Goal: Download file/media

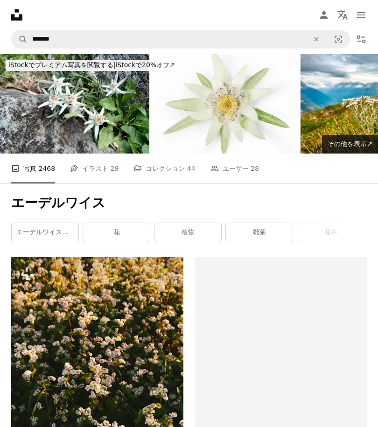
click at [51, 229] on link "エーデルワイスの花" at bounding box center [45, 232] width 67 height 19
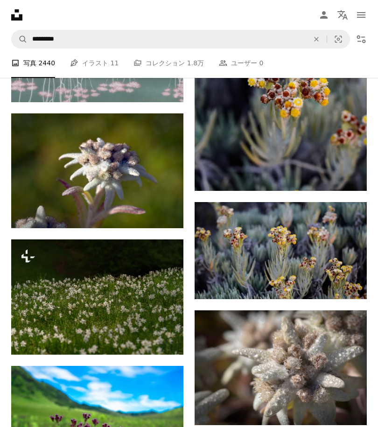
scroll to position [1290, 0]
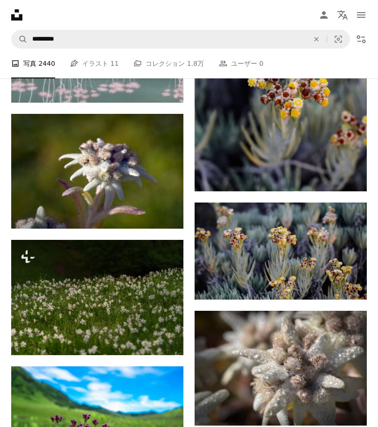
click at [155, 335] on button "A lock ダウンロード" at bounding box center [144, 337] width 59 height 15
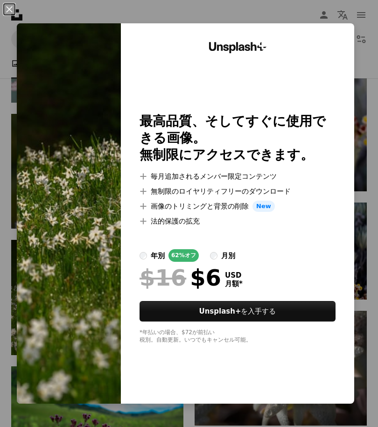
click at [88, 387] on img at bounding box center [69, 213] width 104 height 380
click at [88, 403] on img at bounding box center [69, 213] width 104 height 380
click at [98, 366] on img at bounding box center [69, 213] width 104 height 380
click at [14, 11] on button "An X shape" at bounding box center [9, 9] width 11 height 11
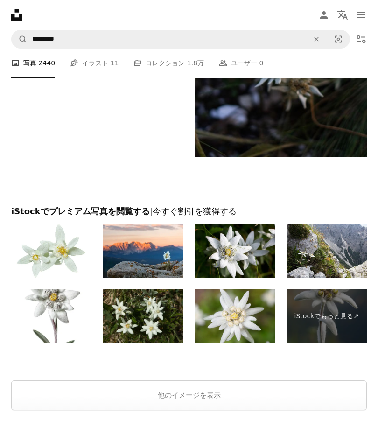
scroll to position [2102, 0]
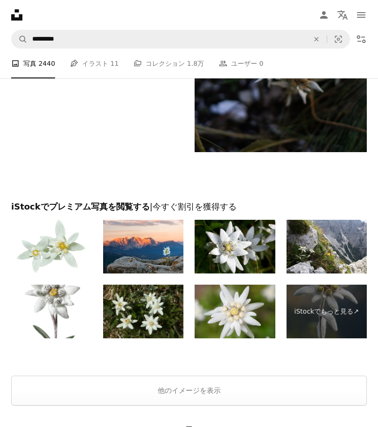
click at [337, 323] on link "iStockでもっと見る ↗" at bounding box center [326, 311] width 81 height 54
